Goal: Complete application form

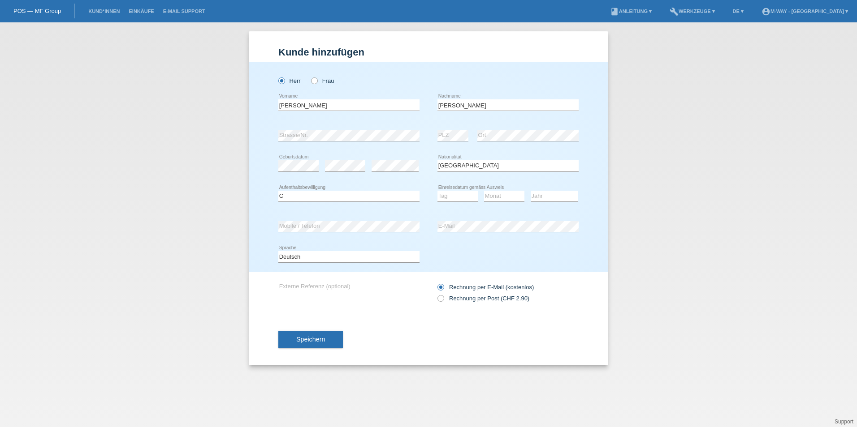
select select "FR"
select select "C"
click at [435, 190] on div "Bitte auswählen... C B B - Flüchtlingsstatus Andere error Aufenthaltsbewilligun…" at bounding box center [428, 196] width 300 height 30
click at [441, 196] on select "Tag 01 02 03 04 05 06 07 08 09 10 11" at bounding box center [457, 196] width 40 height 11
select select "10"
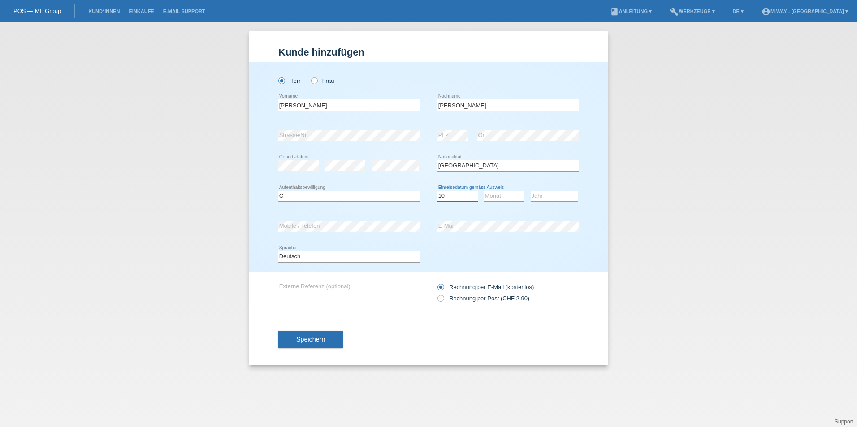
click at [437, 191] on select "Tag 01 02 03 04 05 06 07 08 09 10 11" at bounding box center [457, 196] width 40 height 11
click at [496, 202] on icon at bounding box center [504, 202] width 40 height 0
click at [497, 194] on select "Monat 01 02 03 04 05 06 07 08 09 10 11" at bounding box center [504, 196] width 40 height 11
select select "09"
click at [484, 191] on select "Monat 01 02 03 04 05 06 07 08 09 10 11" at bounding box center [504, 196] width 40 height 11
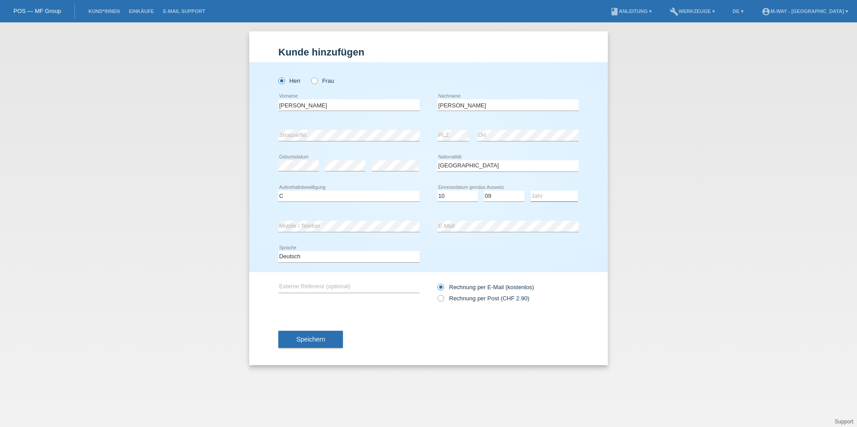
click at [532, 196] on select "Jahr 2025 2024 2023 2022 2021 2020 2019 2018 2017 2016 2015 2014 2013 2012 2011…" at bounding box center [553, 196] width 47 height 11
select select "2015"
click at [530, 191] on select "Jahr 2025 2024 2023 2022 2021 2020 2019 2018 2017 2016 2015 2014 2013 2012 2011…" at bounding box center [553, 196] width 47 height 11
click at [541, 264] on div "Deutsch Français Italiano English error Sprache" at bounding box center [428, 257] width 300 height 30
click at [289, 343] on button "Speichern" at bounding box center [310, 339] width 65 height 17
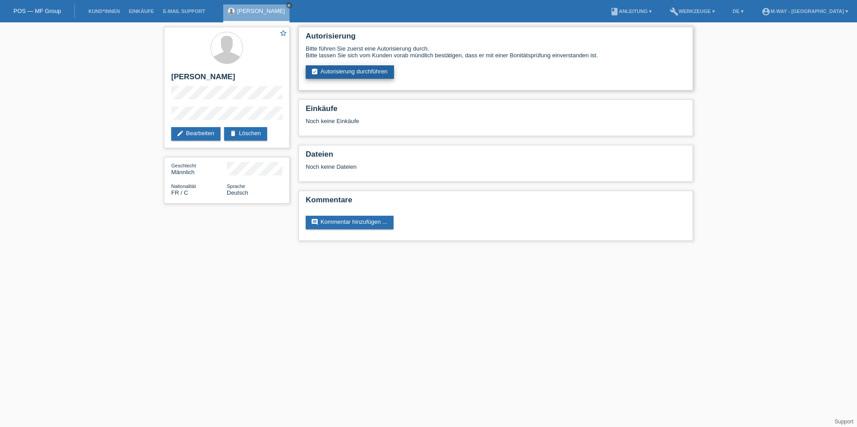
click at [351, 66] on link "assignment_turned_in Autorisierung durchführen" at bounding box center [350, 71] width 88 height 13
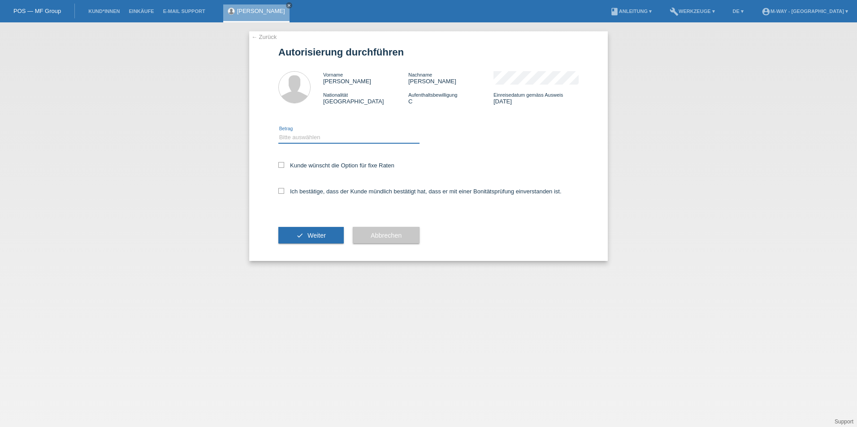
click at [296, 140] on select "Bitte auswählen CHF 1.00 - CHF 499.00 CHF 500.00 - CHF 1'999.00 CHF 2'000.00 - …" at bounding box center [348, 137] width 141 height 11
select select "3"
click at [278, 132] on select "Bitte auswählen CHF 1.00 - CHF 499.00 CHF 500.00 - CHF 1'999.00 CHF 2'000.00 - …" at bounding box center [348, 137] width 141 height 11
click at [279, 167] on icon at bounding box center [281, 165] width 6 height 6
click at [279, 167] on input "Kunde wünscht die Option für fixe Raten" at bounding box center [281, 165] width 6 height 6
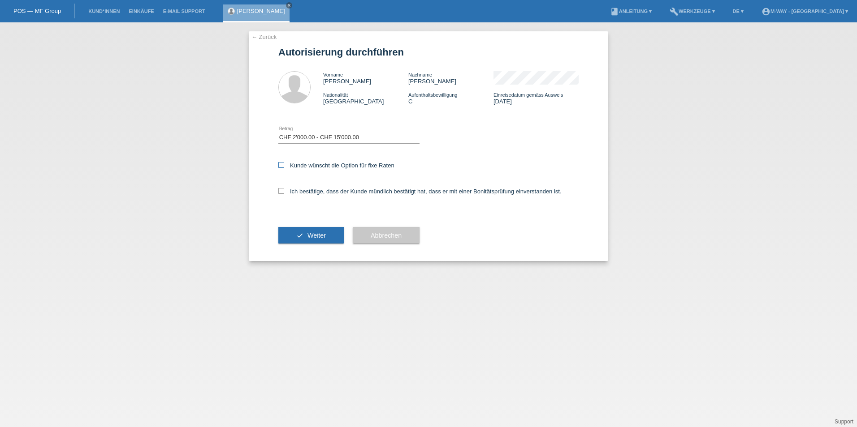
checkbox input "true"
click at [281, 191] on icon at bounding box center [281, 191] width 6 height 6
click at [281, 191] on input "Ich bestätige, dass der Kunde mündlich bestätigt hat, dass er mit einer Bonität…" at bounding box center [281, 191] width 6 height 6
checkbox input "true"
click at [287, 234] on button "check Weiter" at bounding box center [310, 235] width 65 height 17
